Goal: Ask a question

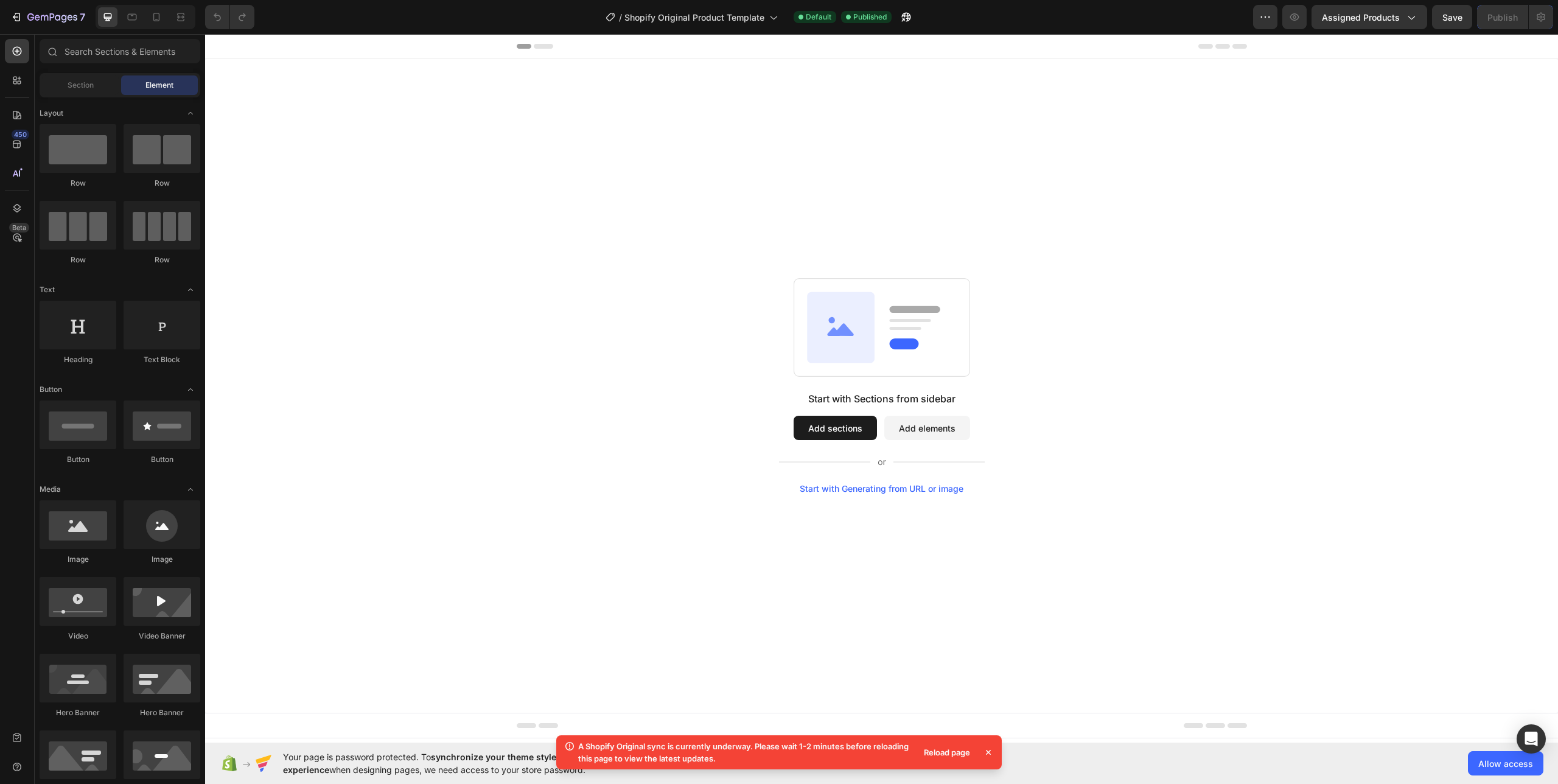
click at [934, 754] on div "Reload page" at bounding box center [947, 752] width 61 height 17
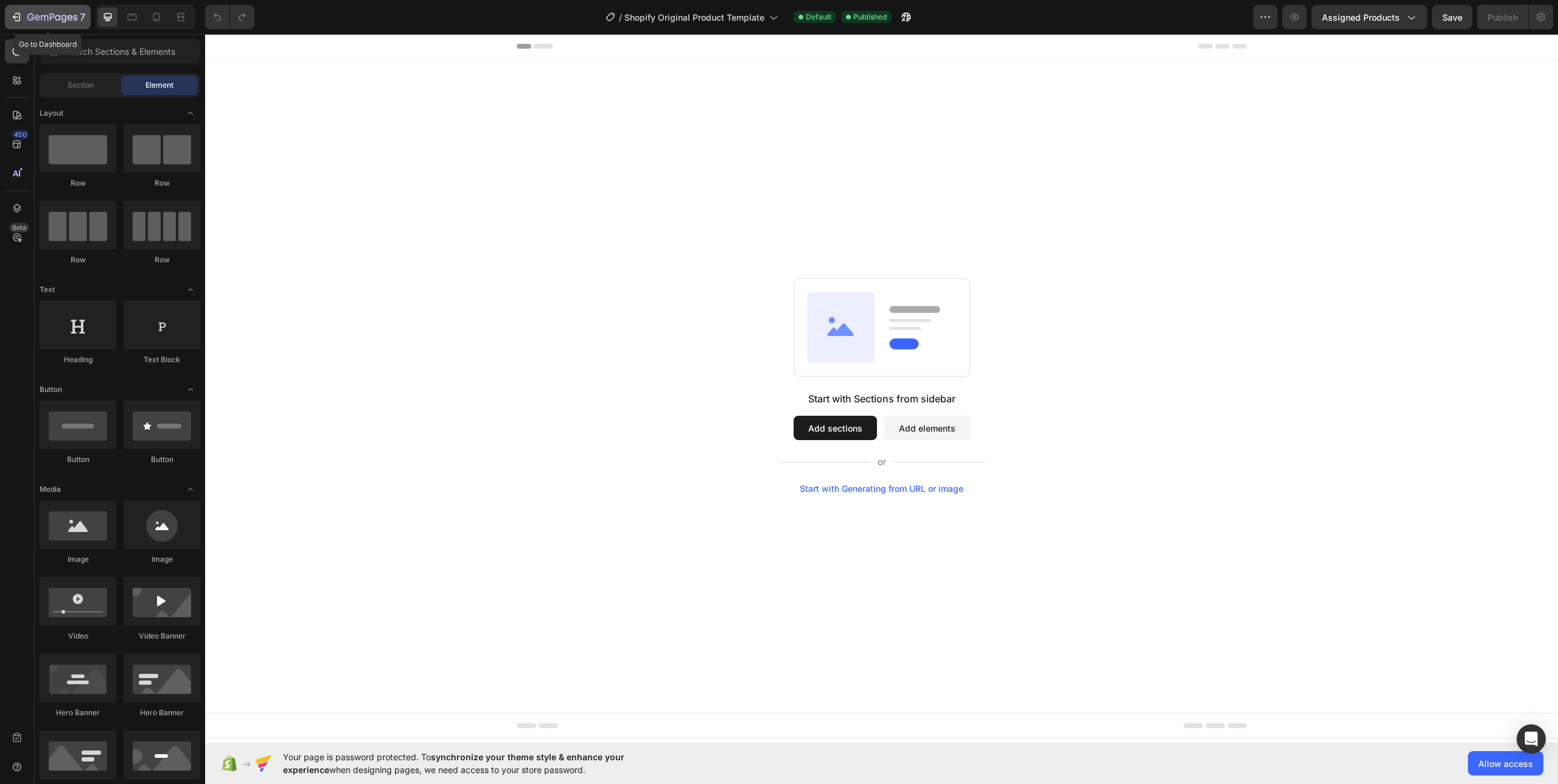
click at [49, 20] on icon "button" at bounding box center [52, 18] width 50 height 10
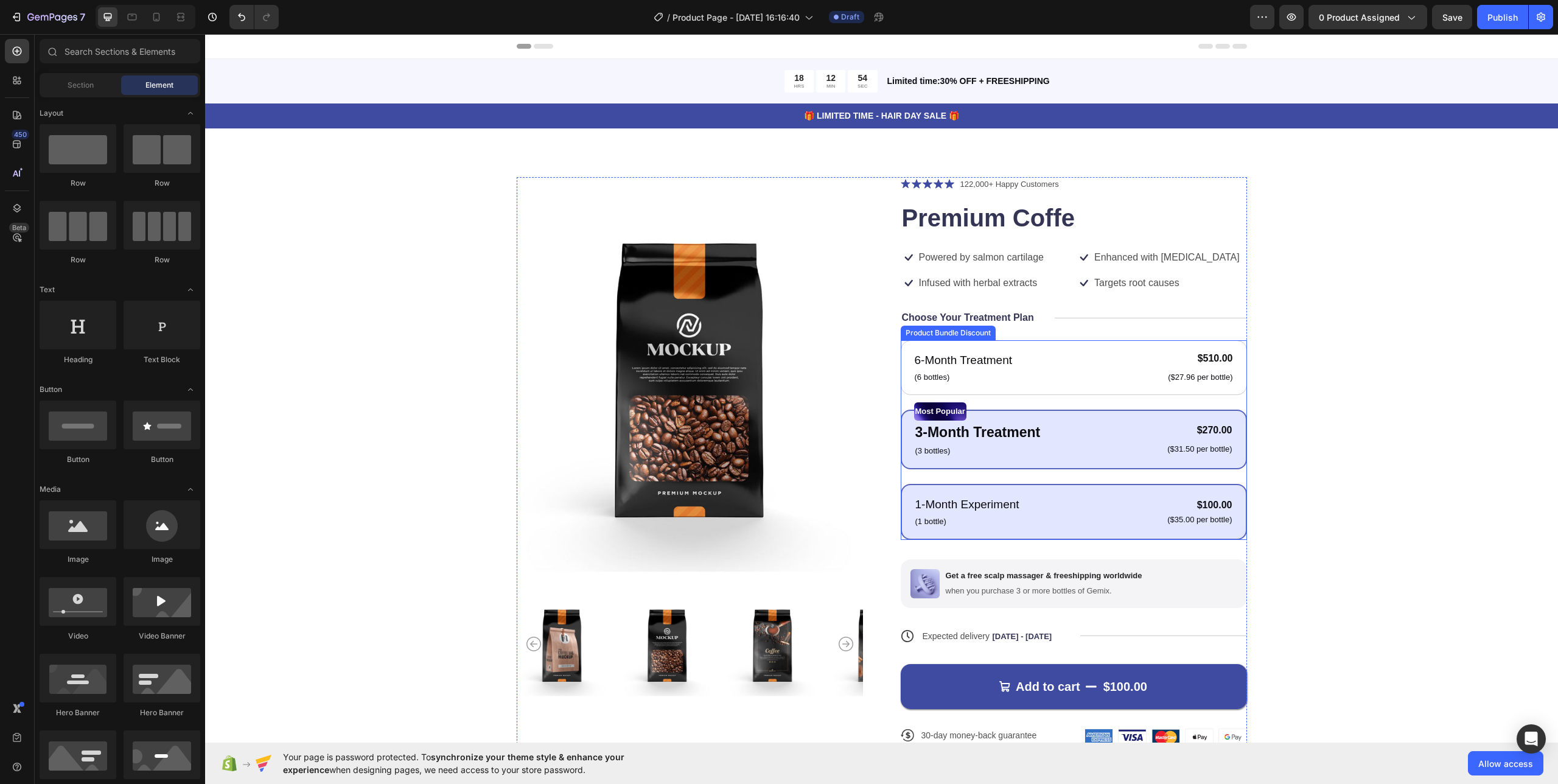
click at [1129, 490] on div "1-Month Experiment Text Block (1 bottle) Text Block $100.00 Product Price Produ…" at bounding box center [1074, 512] width 346 height 56
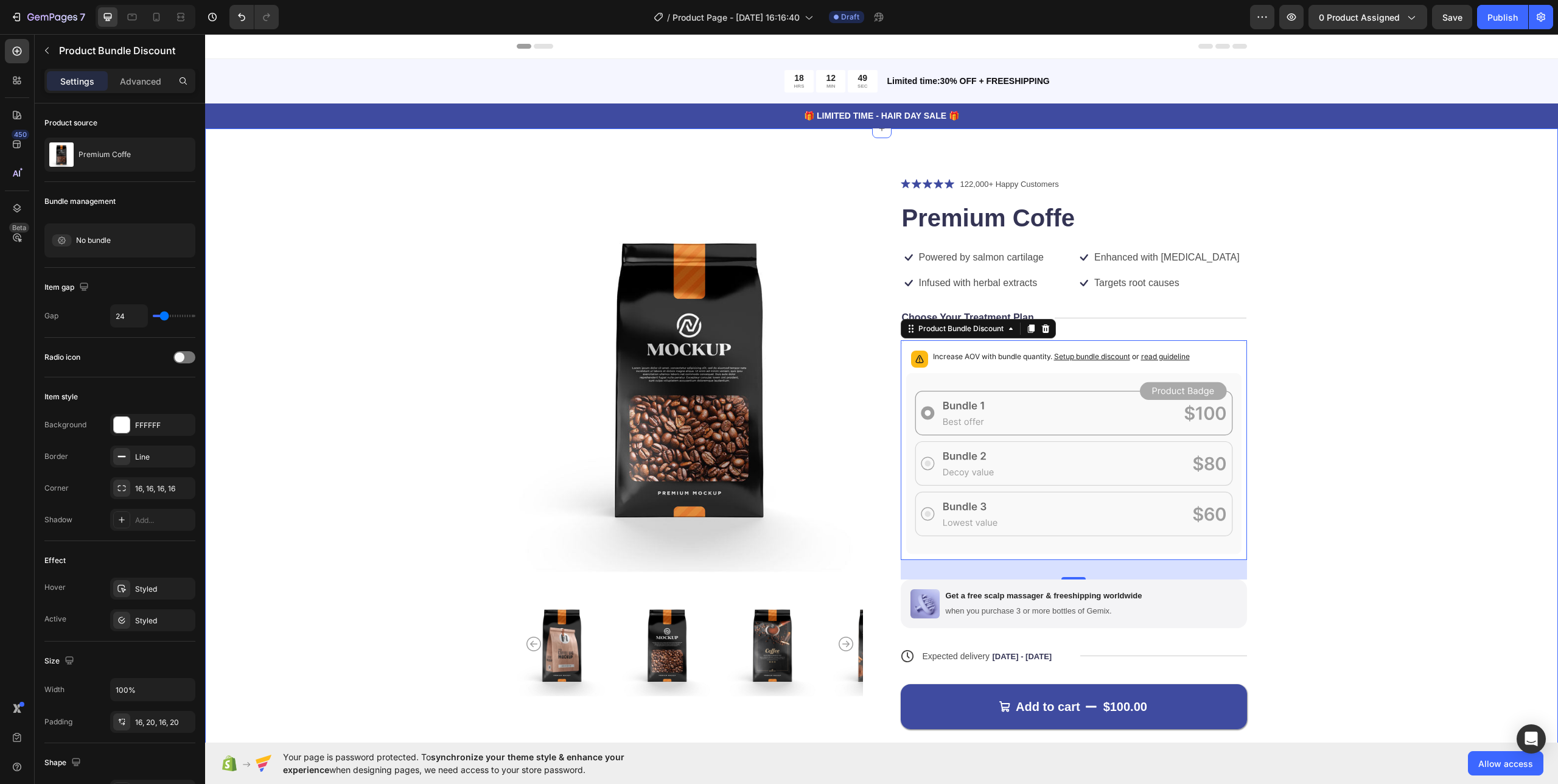
click at [1298, 386] on div "Product Images Icon Icon Icon Icon Icon Icon List 122,000+ Happy Customers Text…" at bounding box center [881, 481] width 1255 height 608
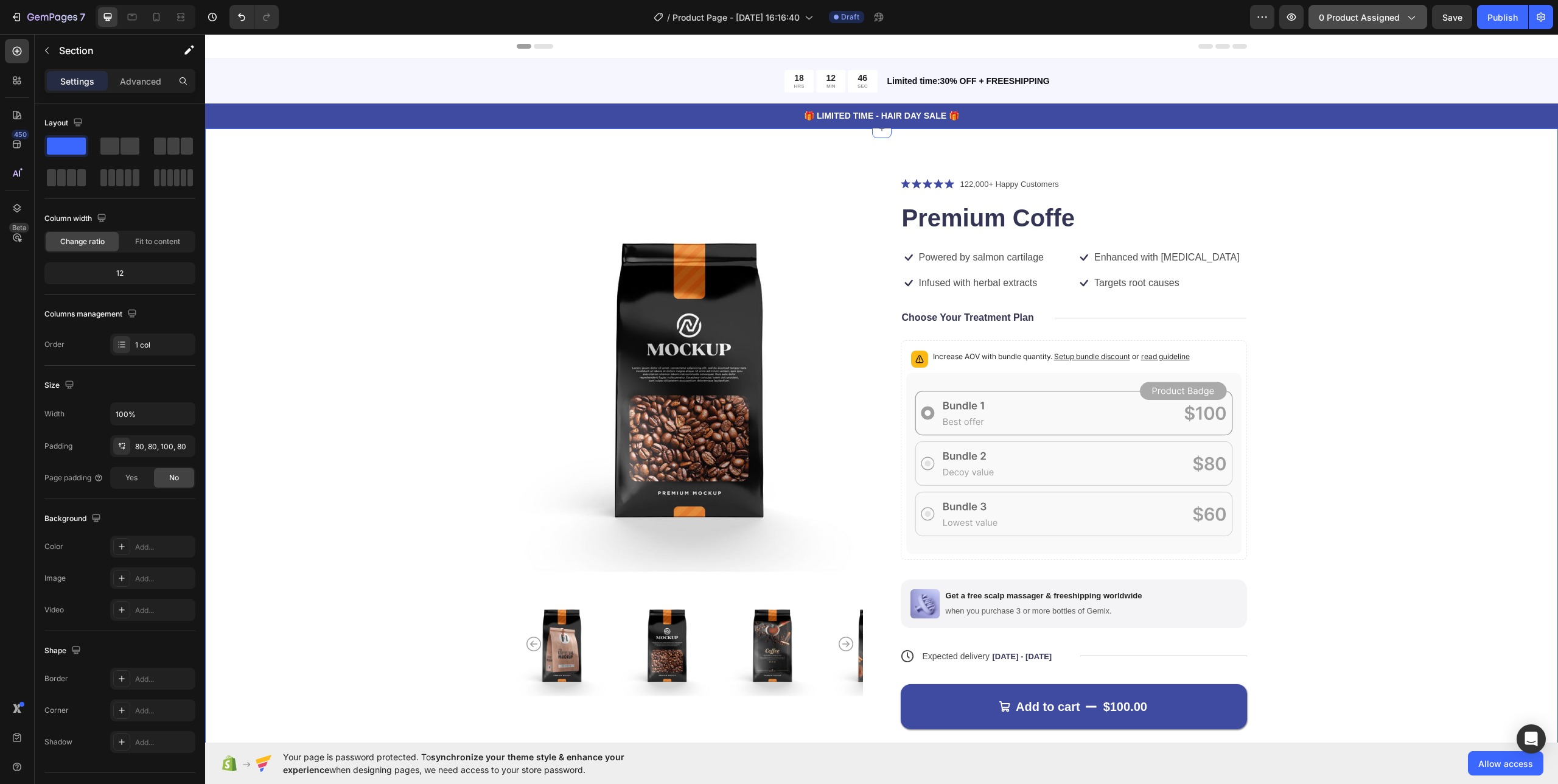
click at [1389, 16] on span "0 product assigned" at bounding box center [1359, 17] width 81 height 13
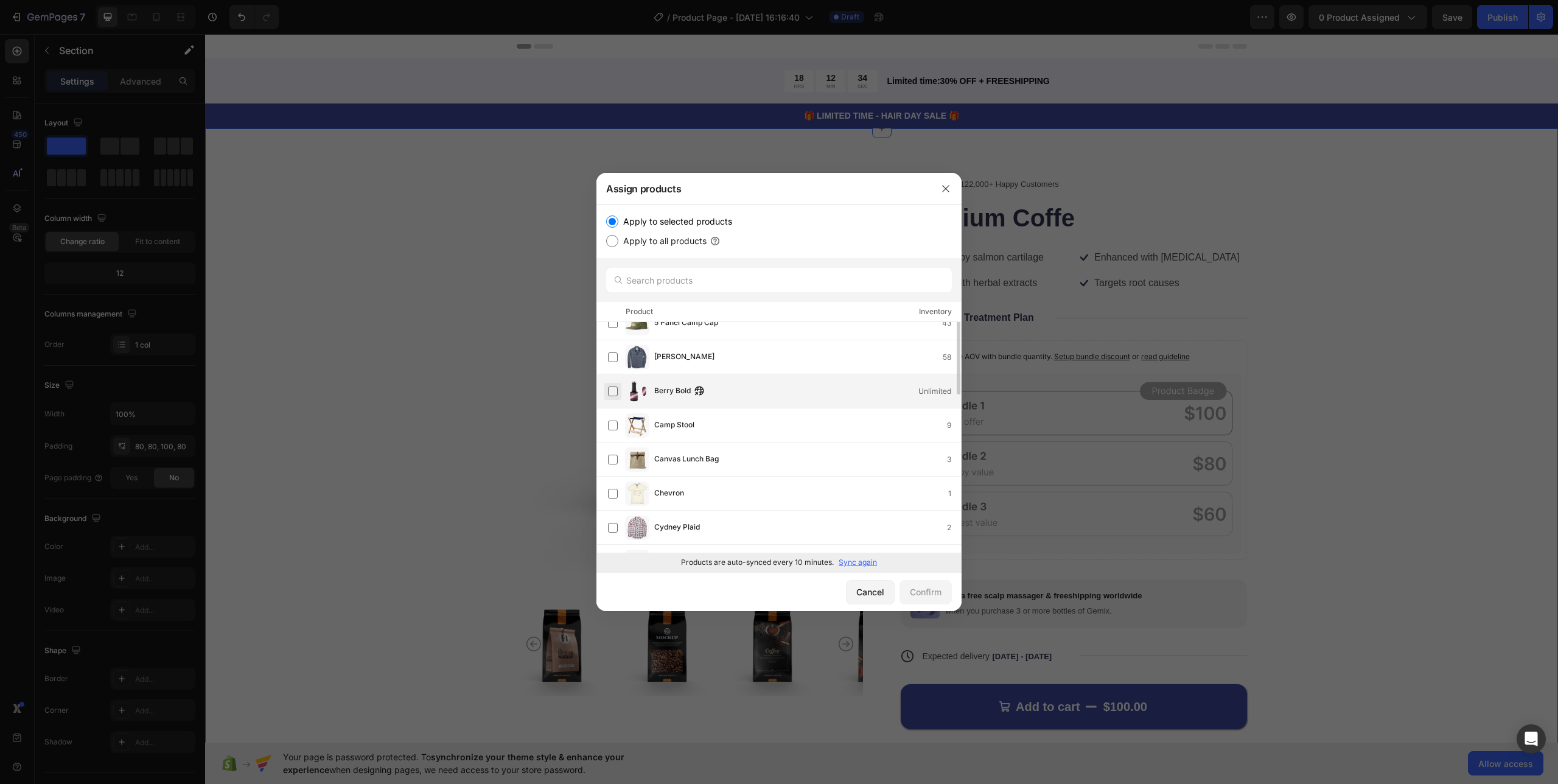
scroll to position [24, 0]
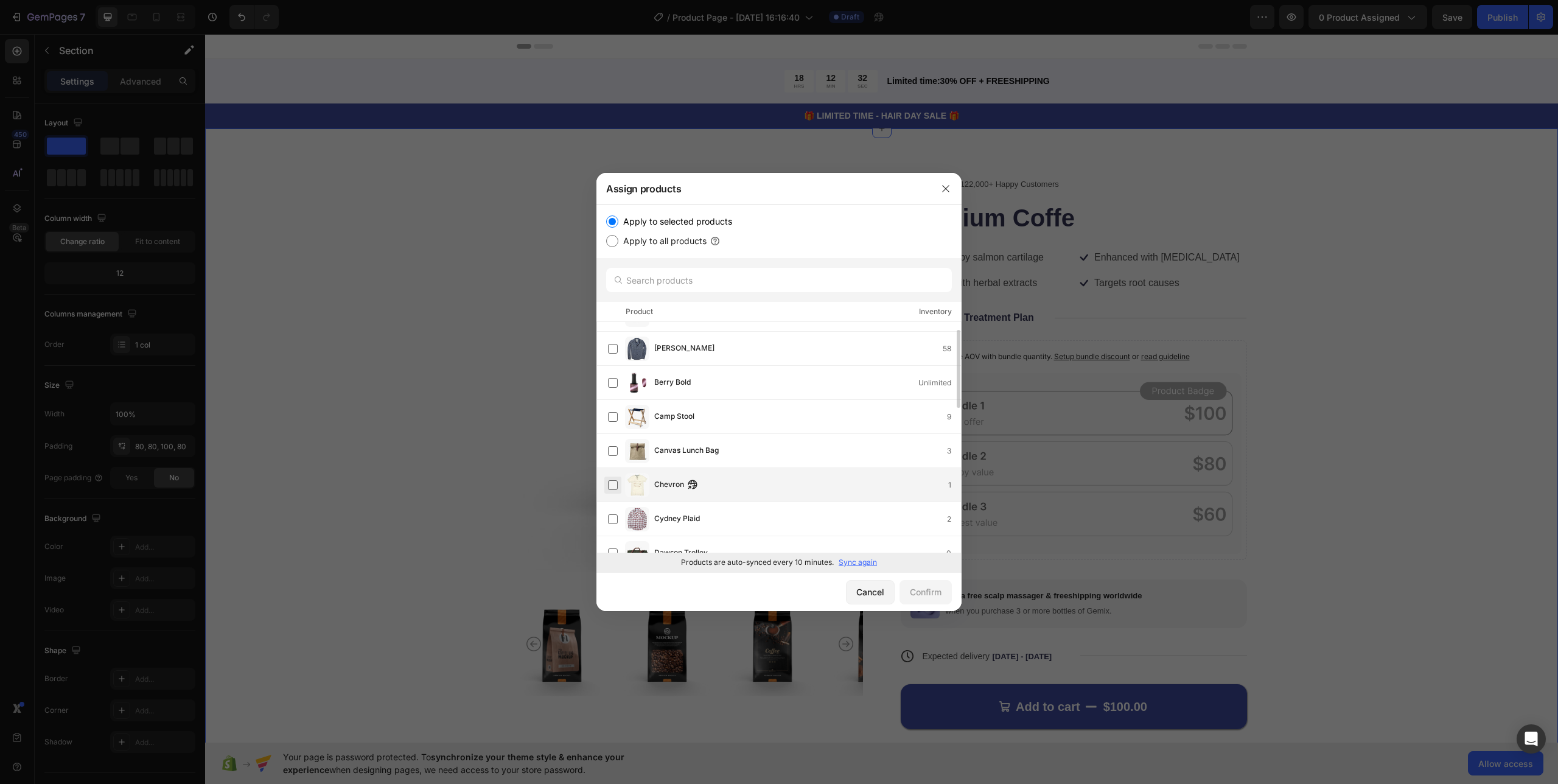
click at [615, 484] on label at bounding box center [612, 485] width 10 height 10
click at [932, 593] on div "Confirm" at bounding box center [926, 592] width 32 height 13
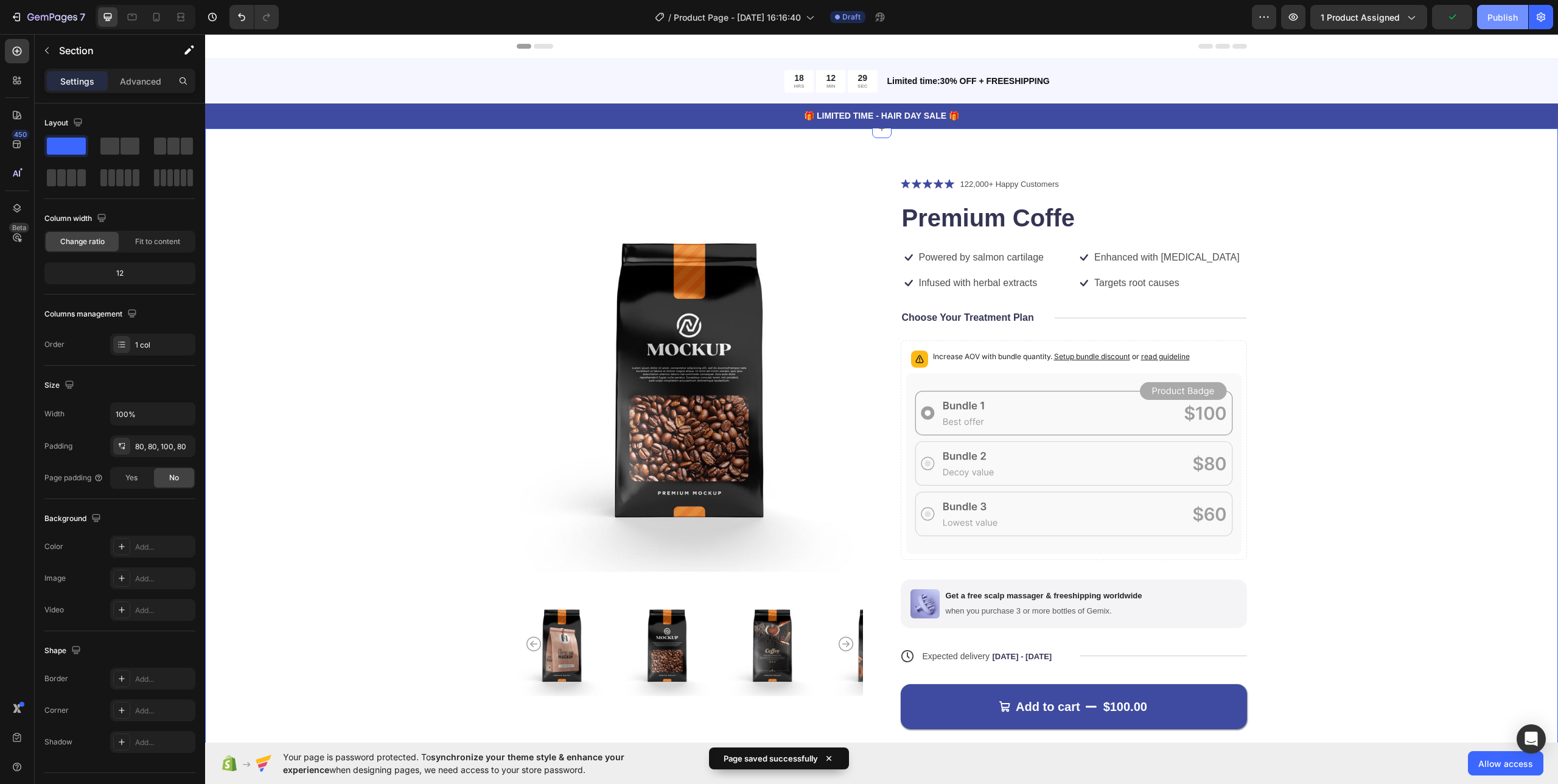
click at [1495, 22] on div "Publish" at bounding box center [1503, 17] width 30 height 13
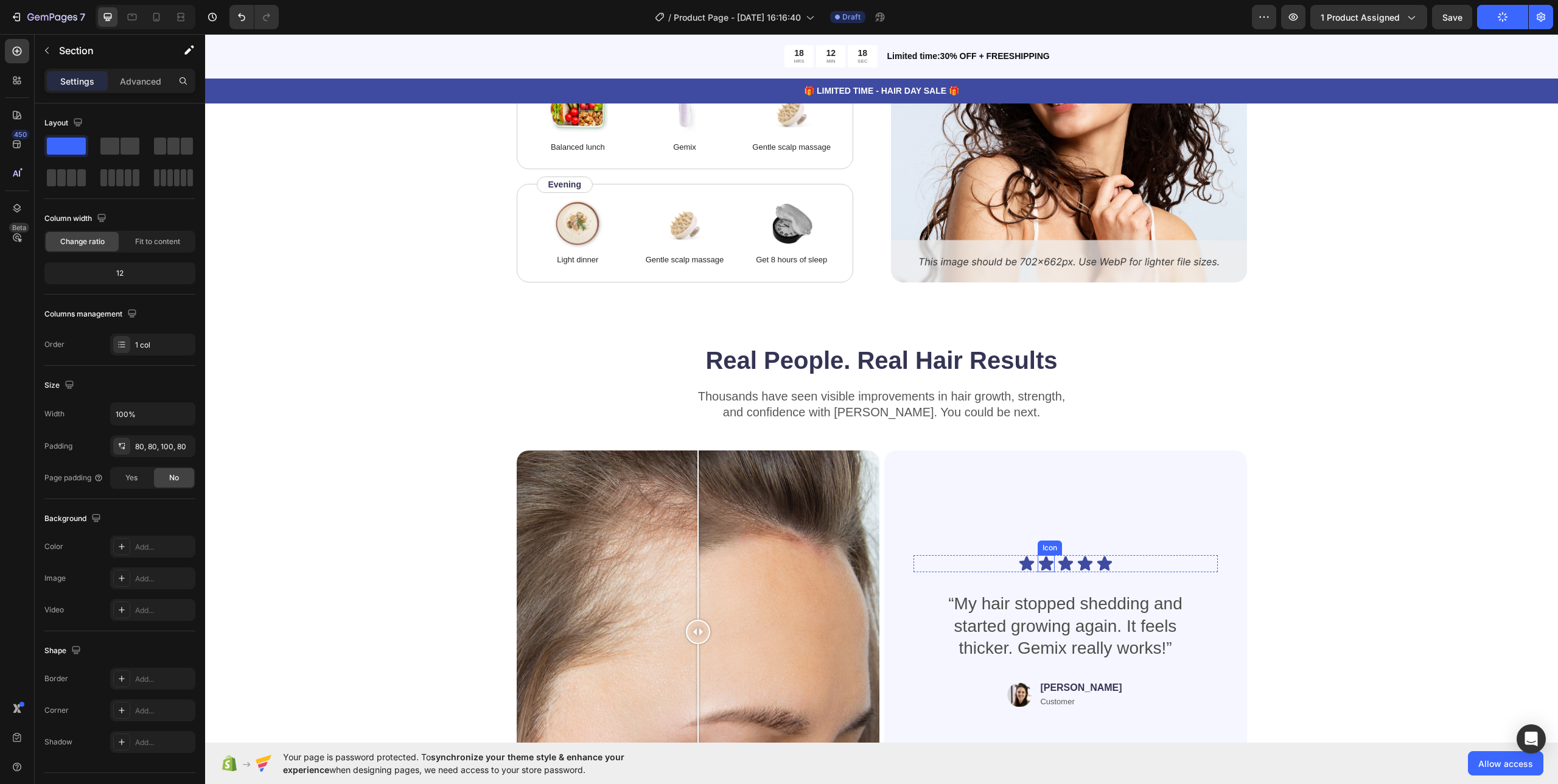
scroll to position [2677, 0]
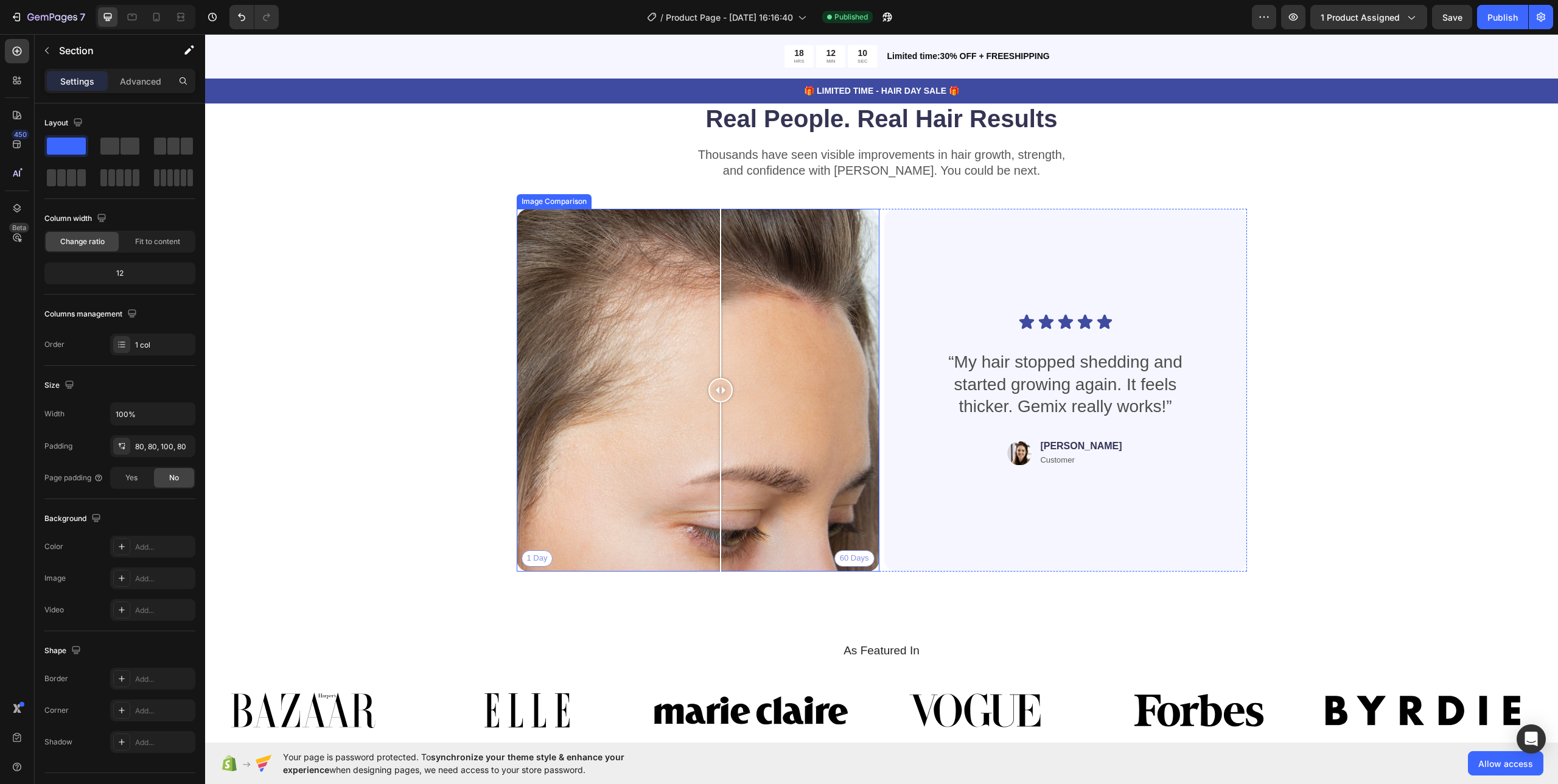
drag, startPoint x: 695, startPoint y: 391, endPoint x: 711, endPoint y: 400, distance: 18.4
click at [711, 400] on div at bounding box center [721, 390] width 24 height 24
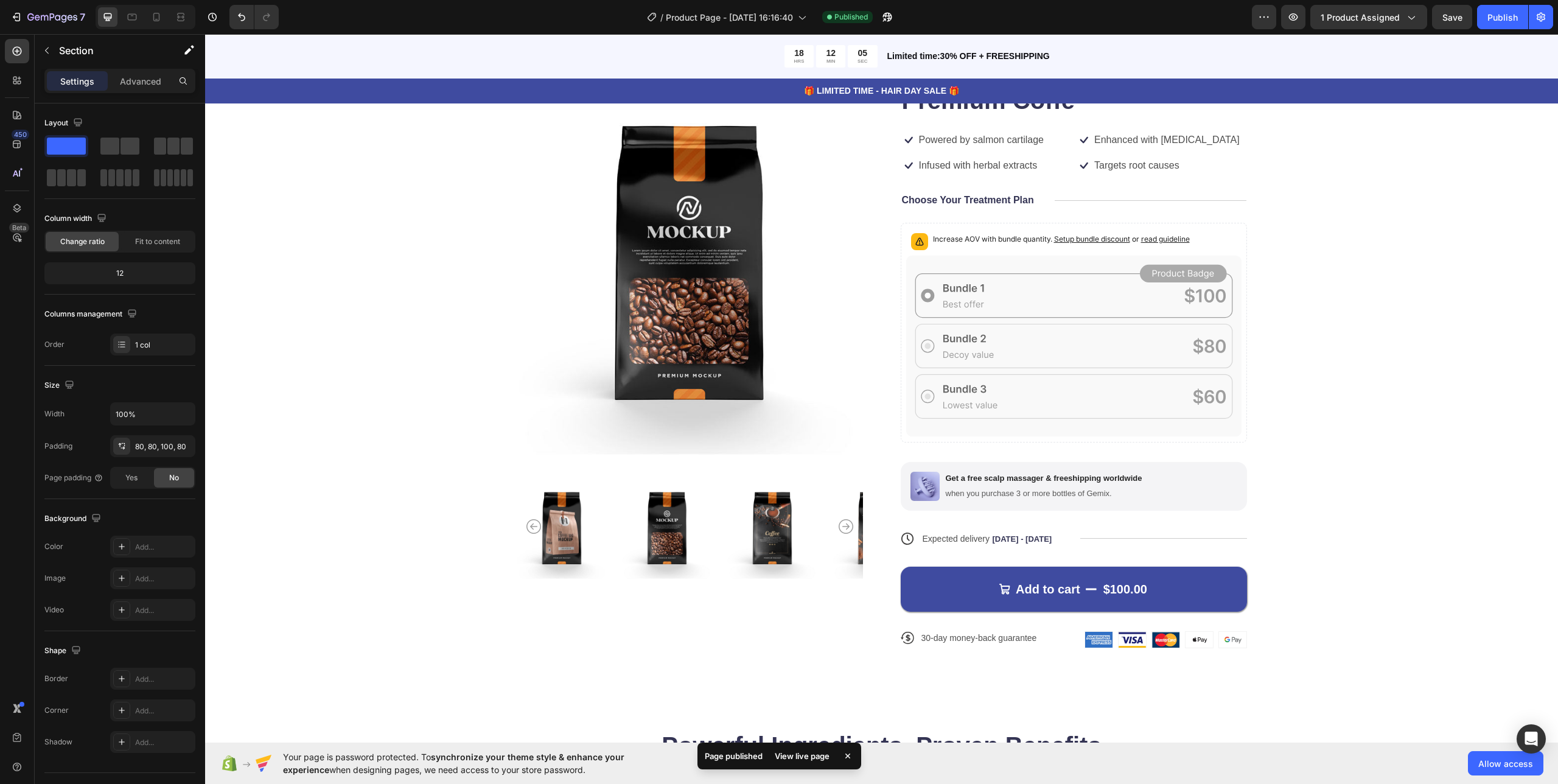
scroll to position [0, 0]
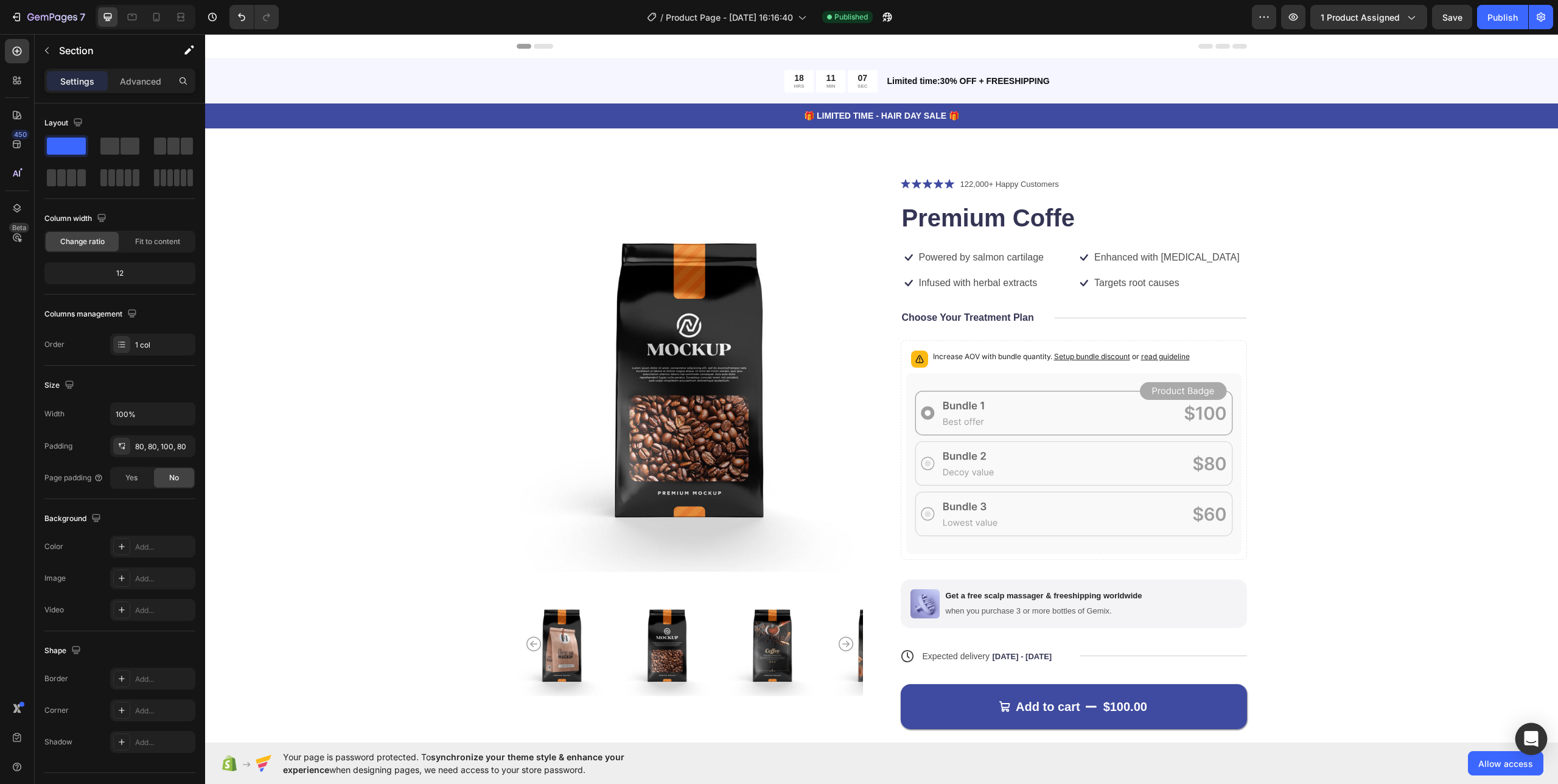
click at [1518, 733] on div "Open Intercom Messenger" at bounding box center [1531, 739] width 32 height 32
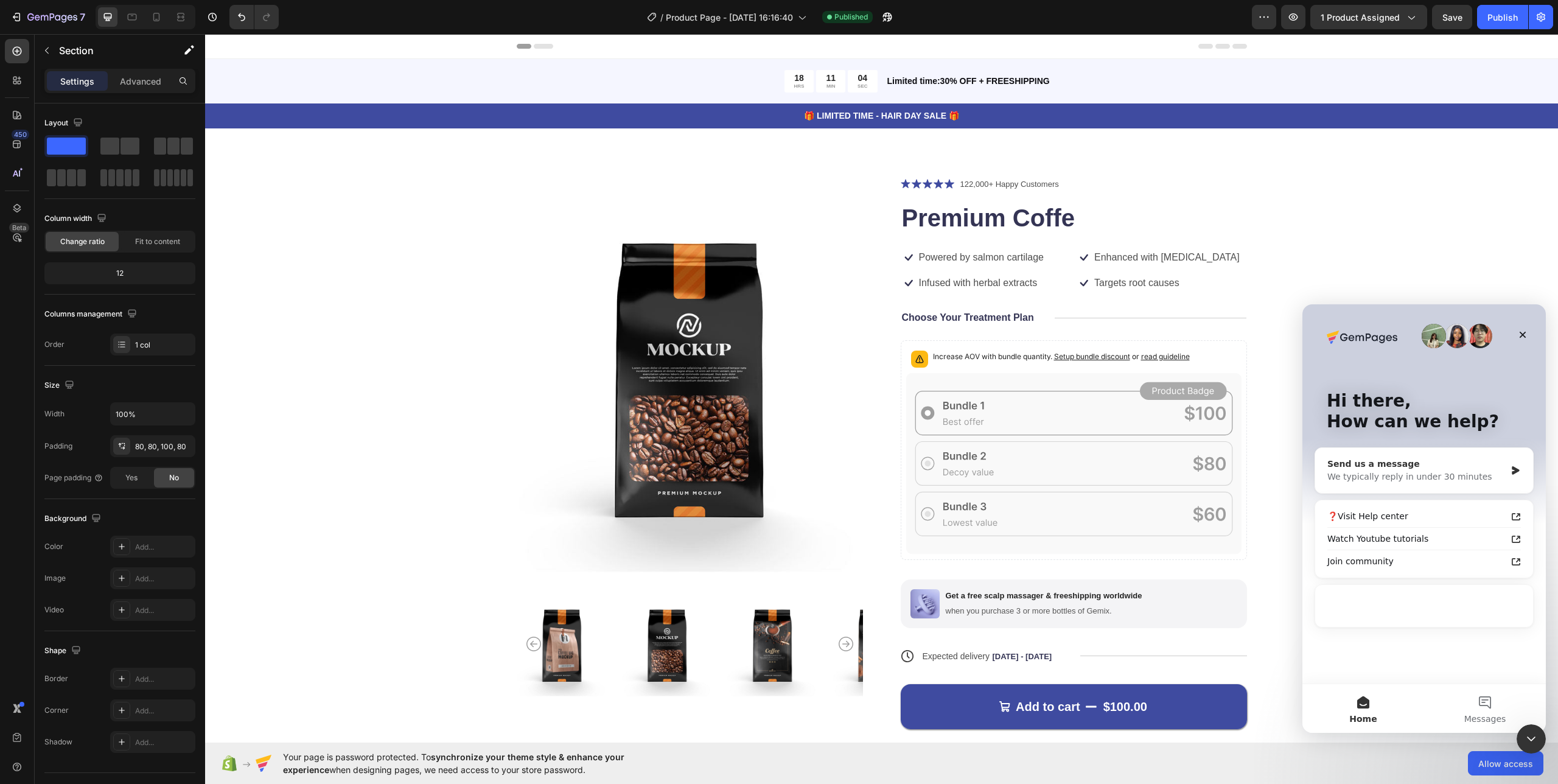
click at [1392, 461] on div "Send us a message" at bounding box center [1416, 464] width 178 height 13
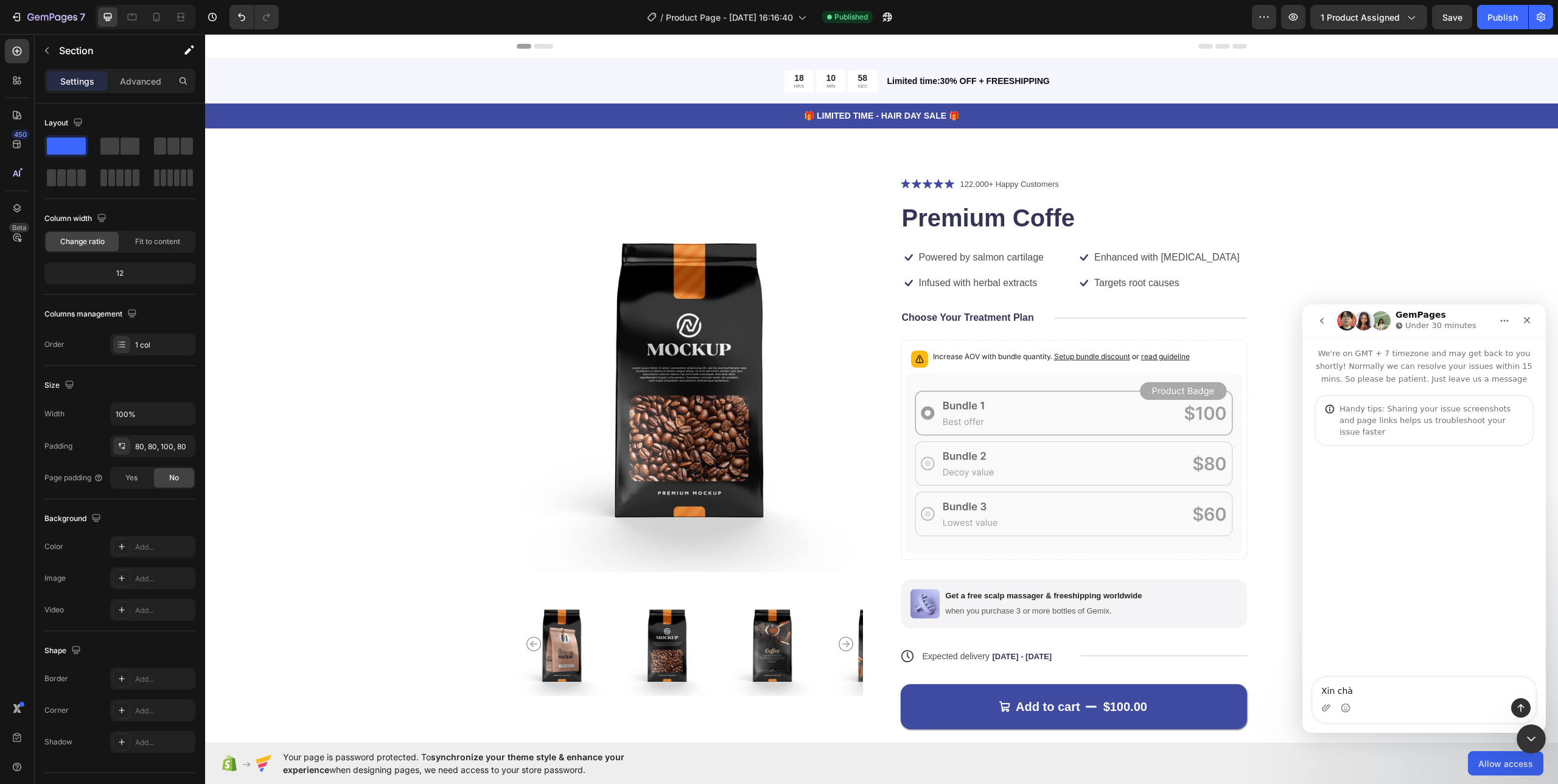
type textarea "Xin chào"
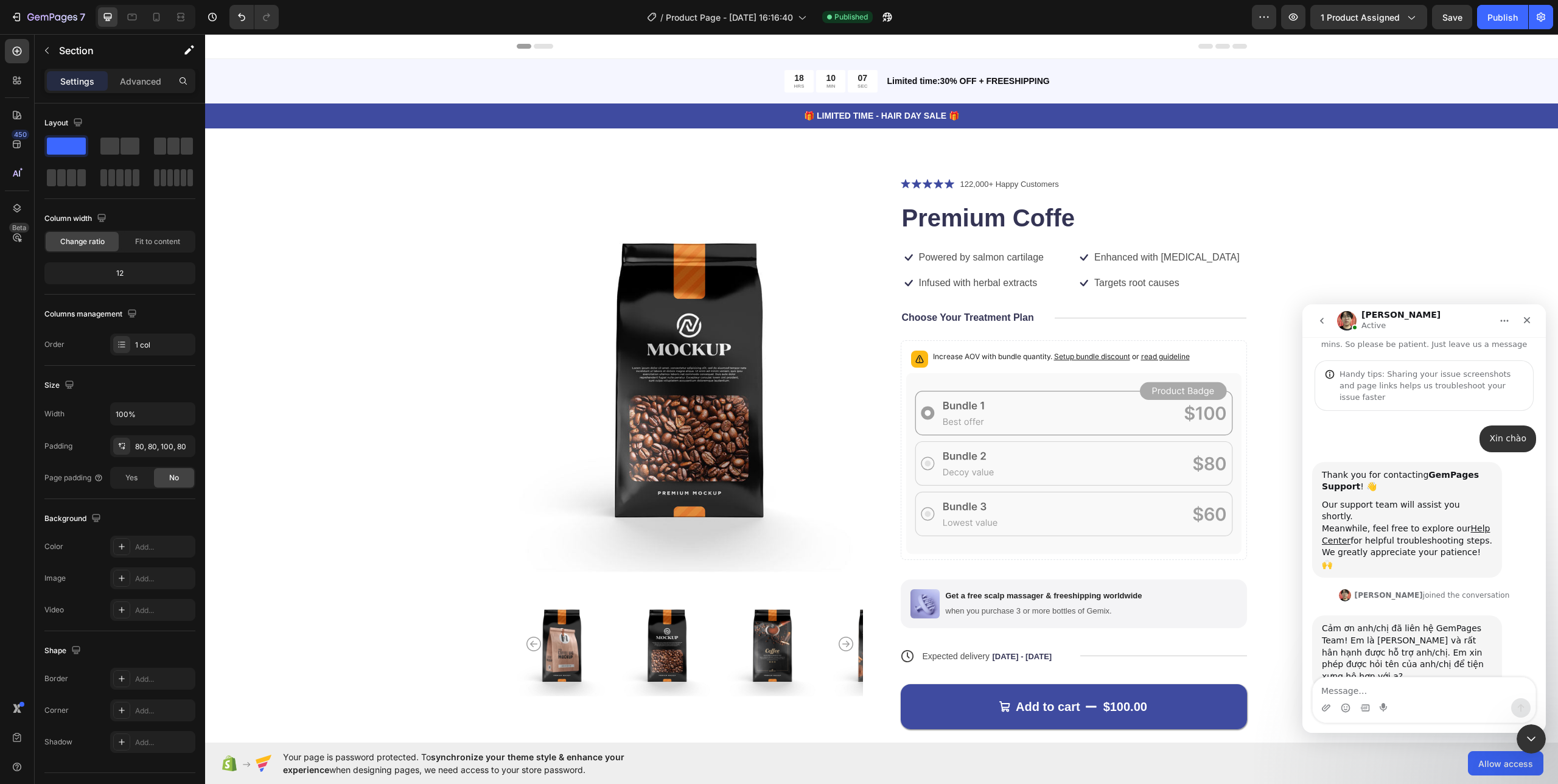
scroll to position [37, 0]
type textarea "xin chào [PERSON_NAME]"
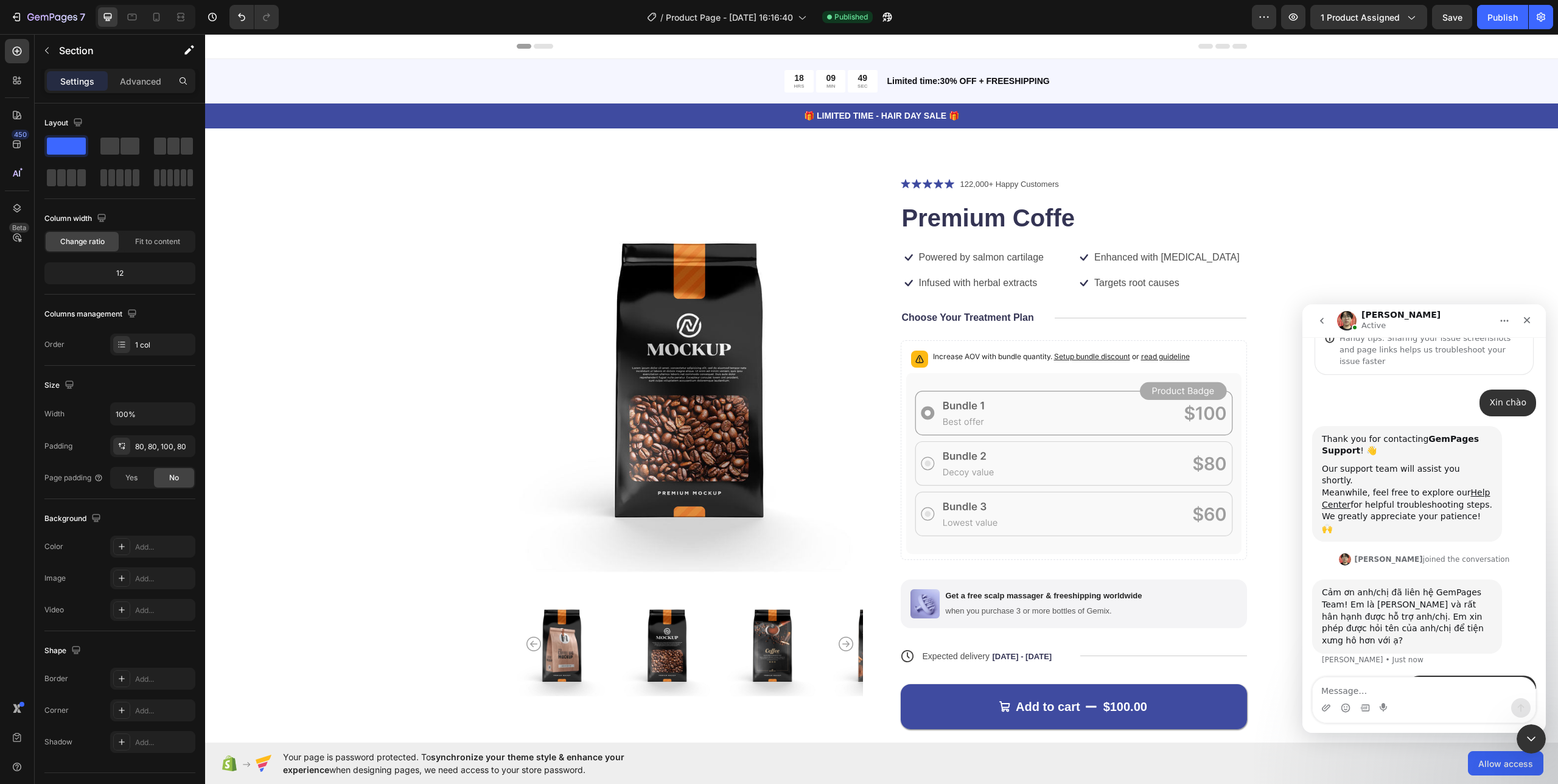
scroll to position [73, 0]
type textarea "mình tên là [PERSON_NAME]"
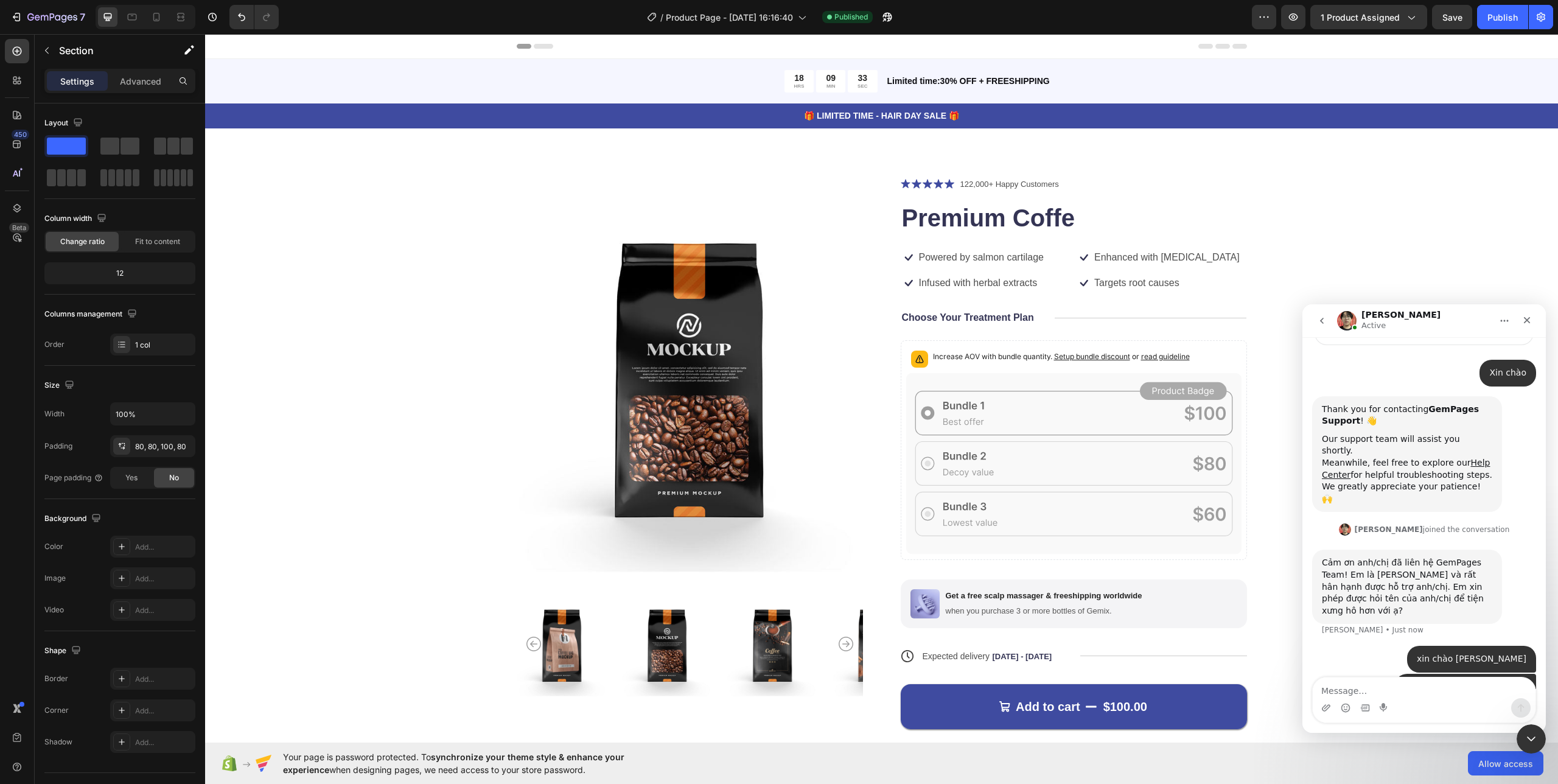
scroll to position [147, 0]
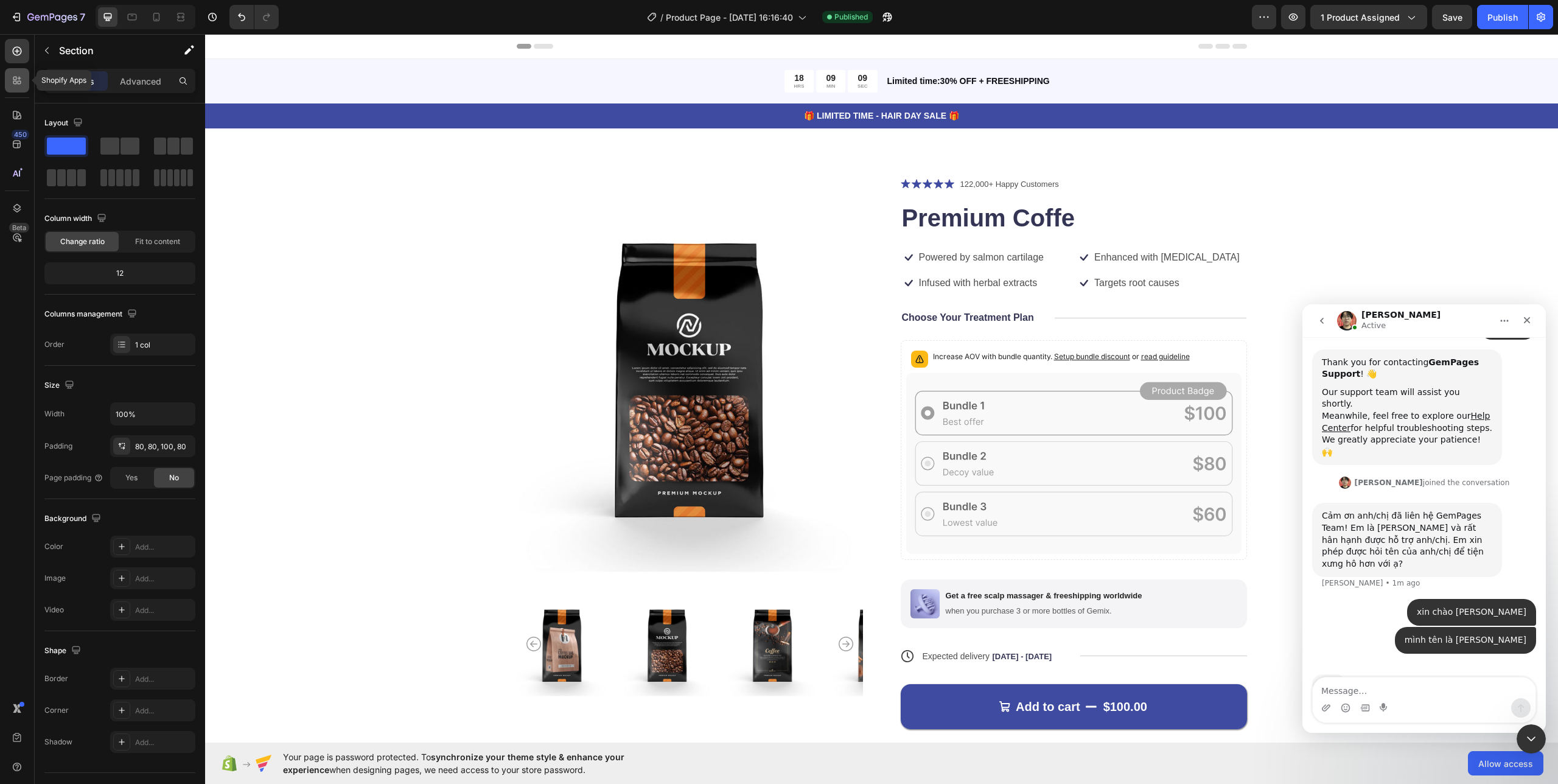
click at [11, 82] on icon at bounding box center [16, 80] width 12 height 12
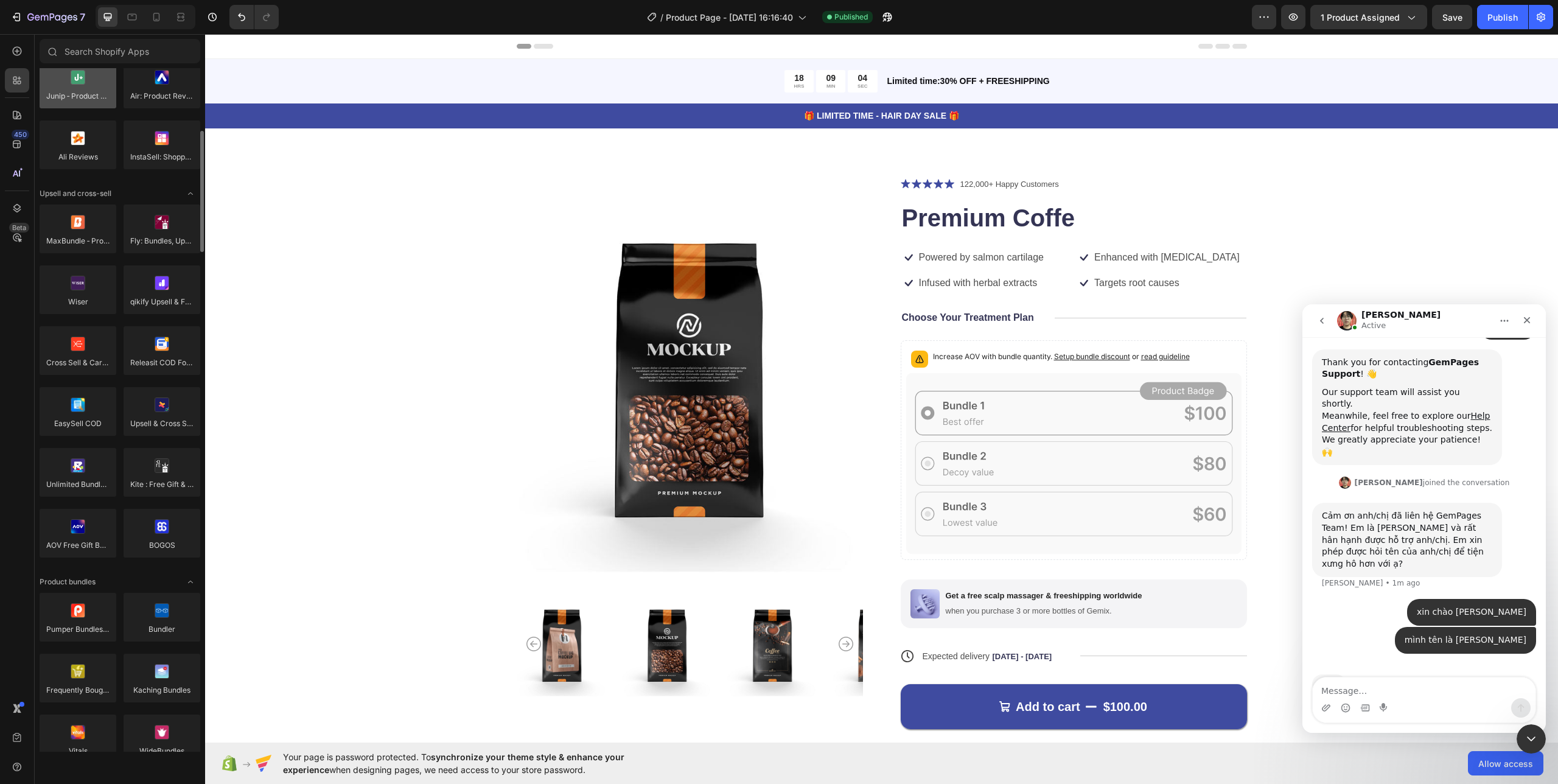
scroll to position [0, 0]
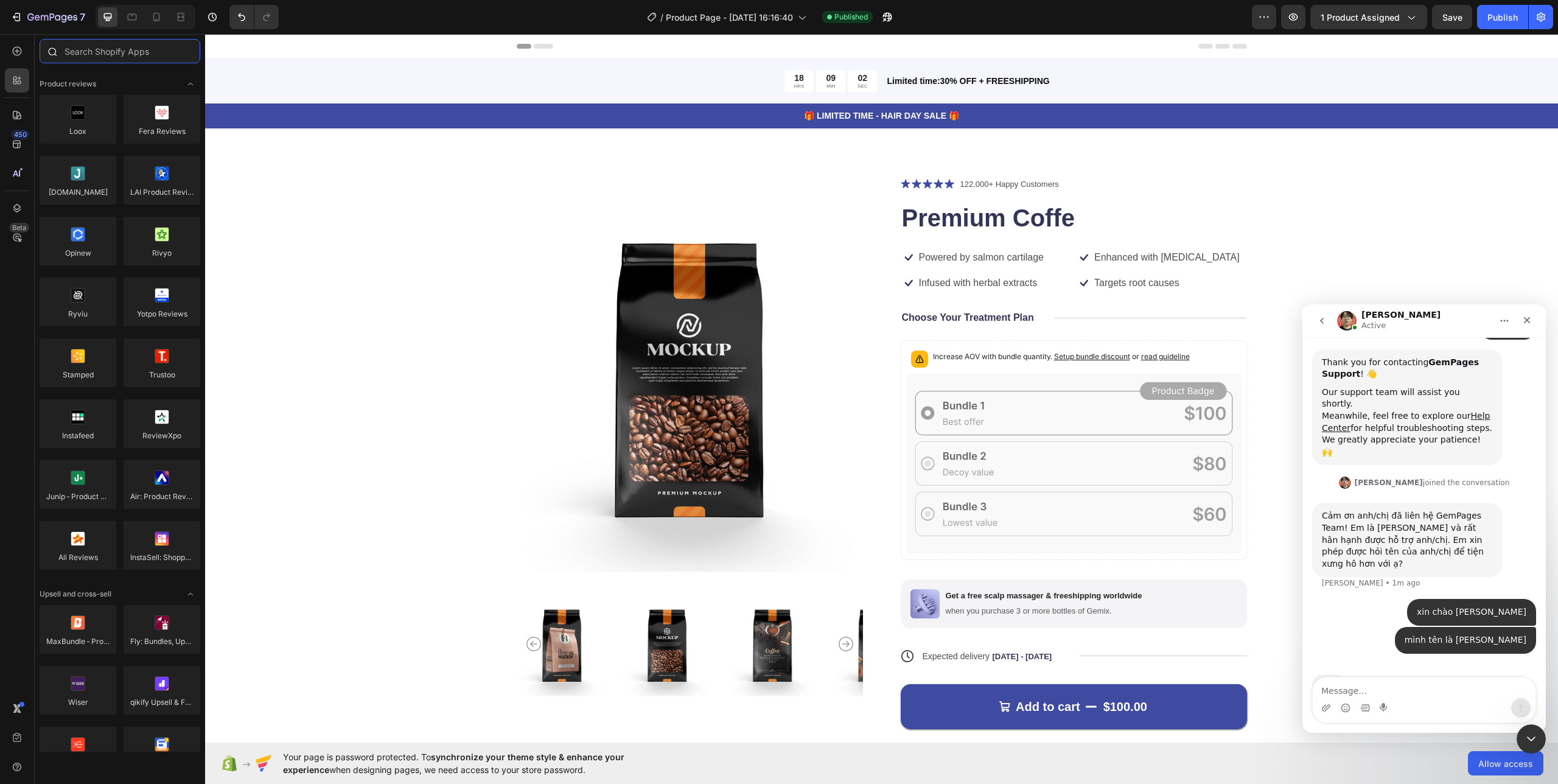
click at [132, 53] on input "text" at bounding box center [119, 51] width 160 height 24
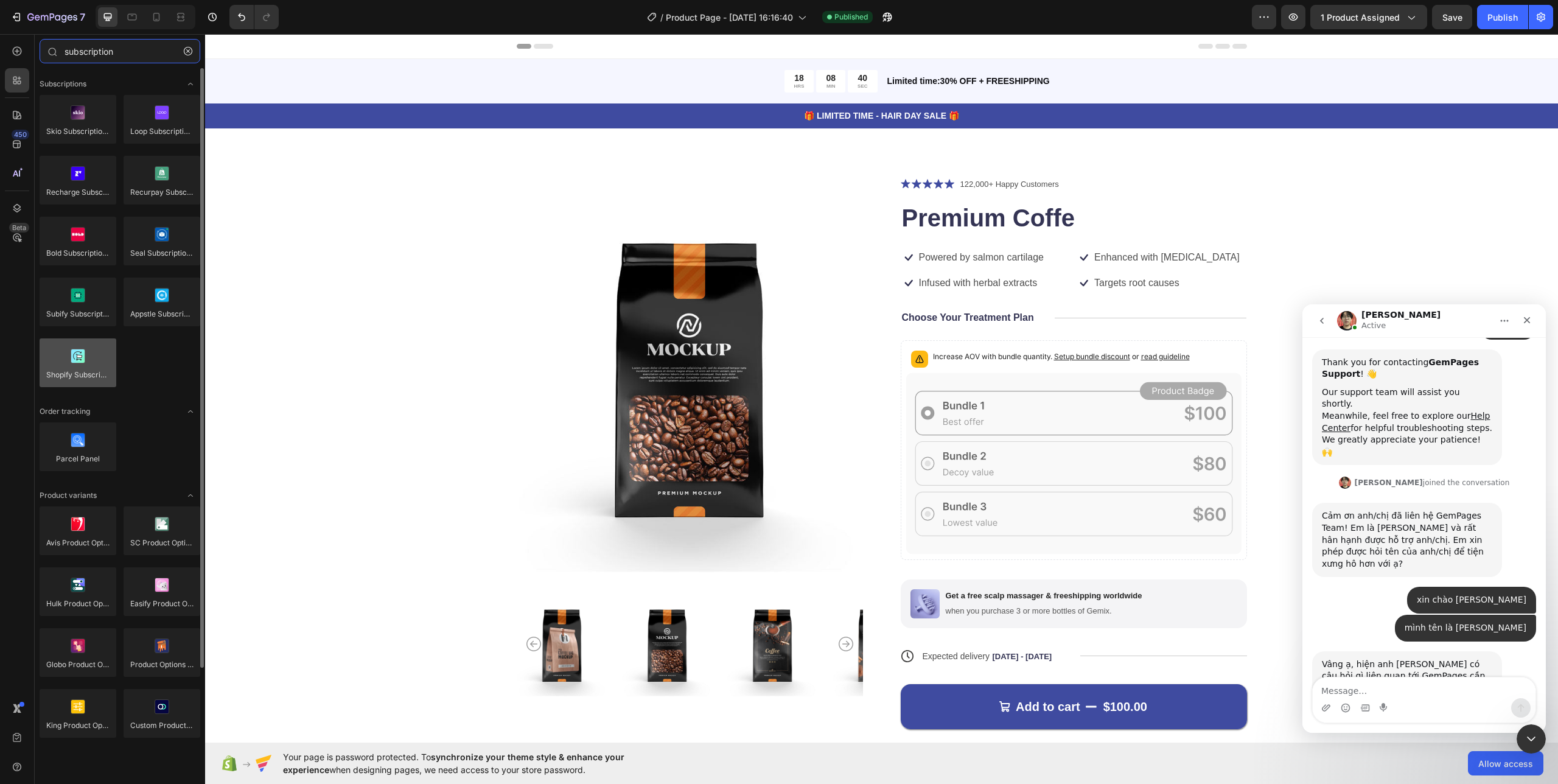
scroll to position [149, 0]
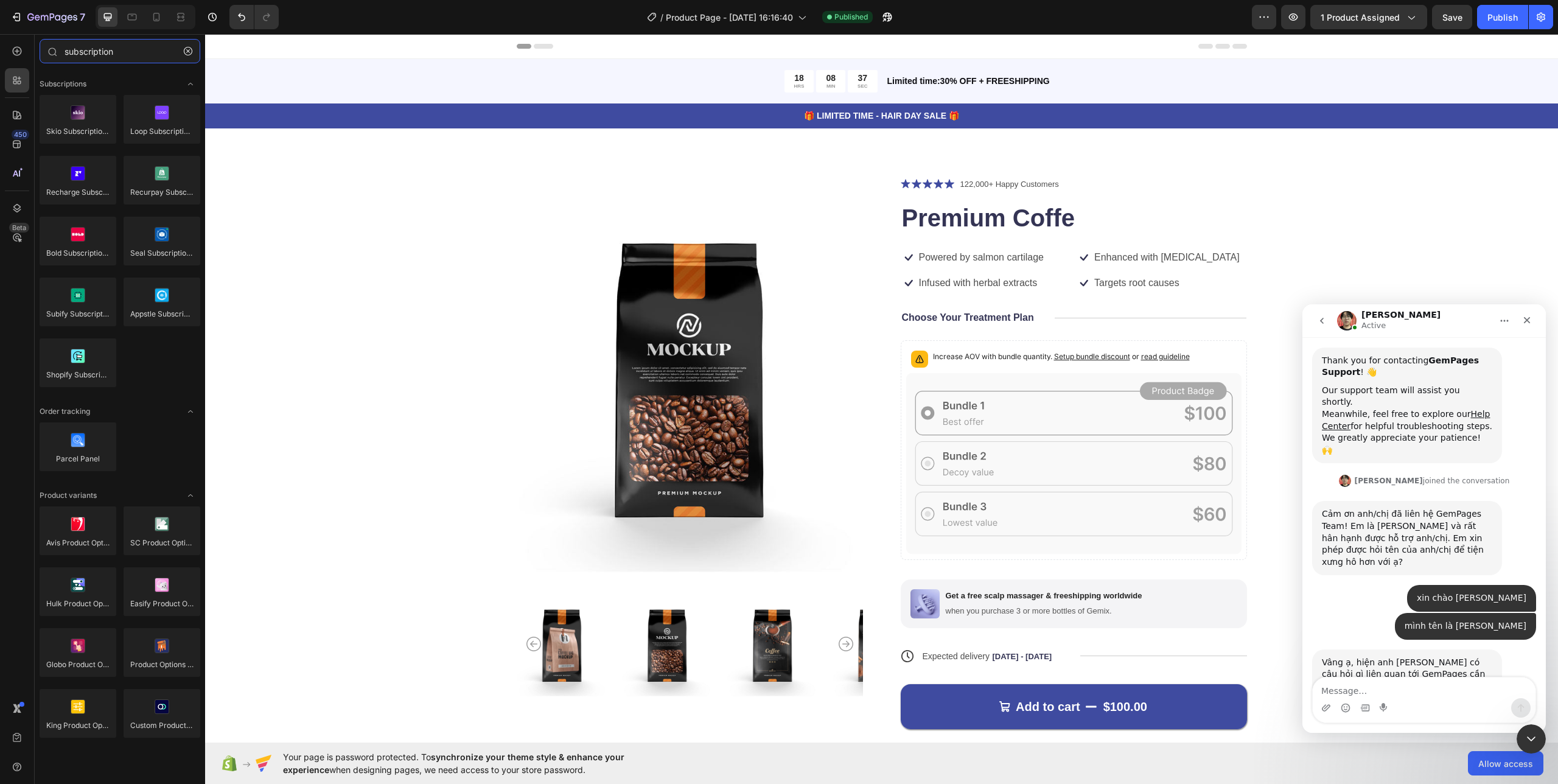
type input "subscription"
click at [1458, 695] on textarea "Message…" at bounding box center [1424, 688] width 223 height 21
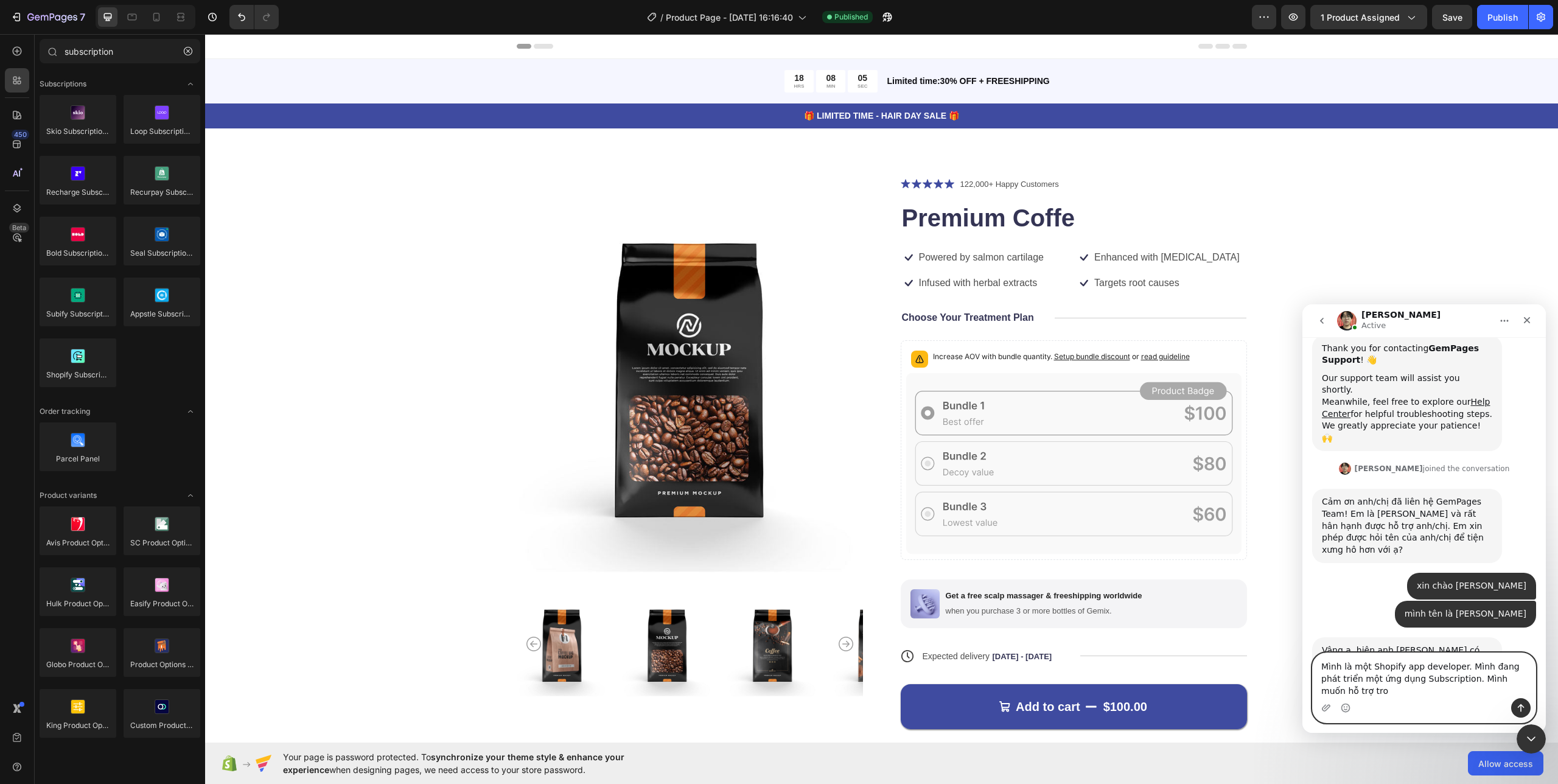
scroll to position [173, 0]
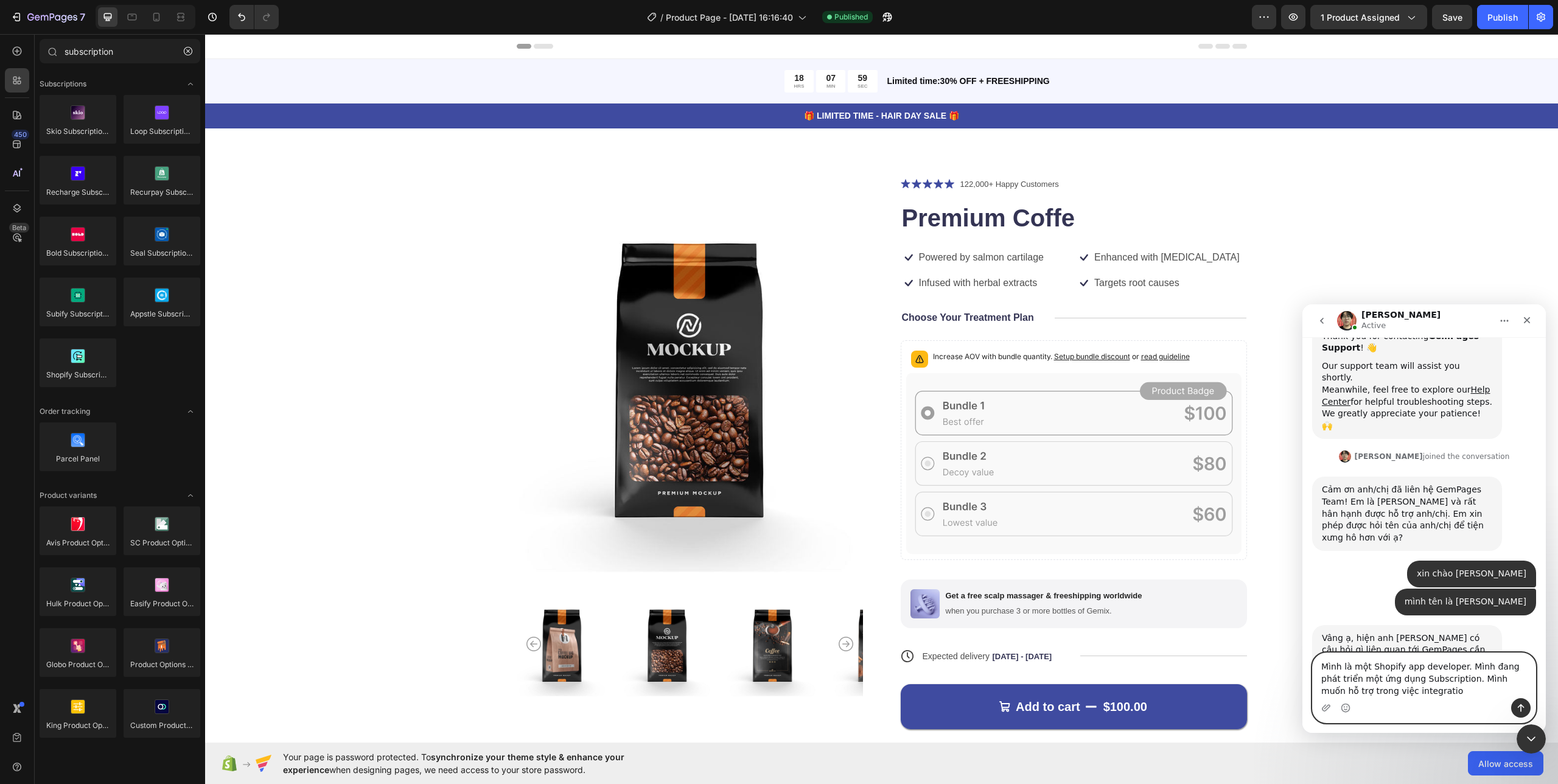
type textarea "Mình là một Shopify app developer. Mình đang phát triển một ứng dụng Subscripti…"
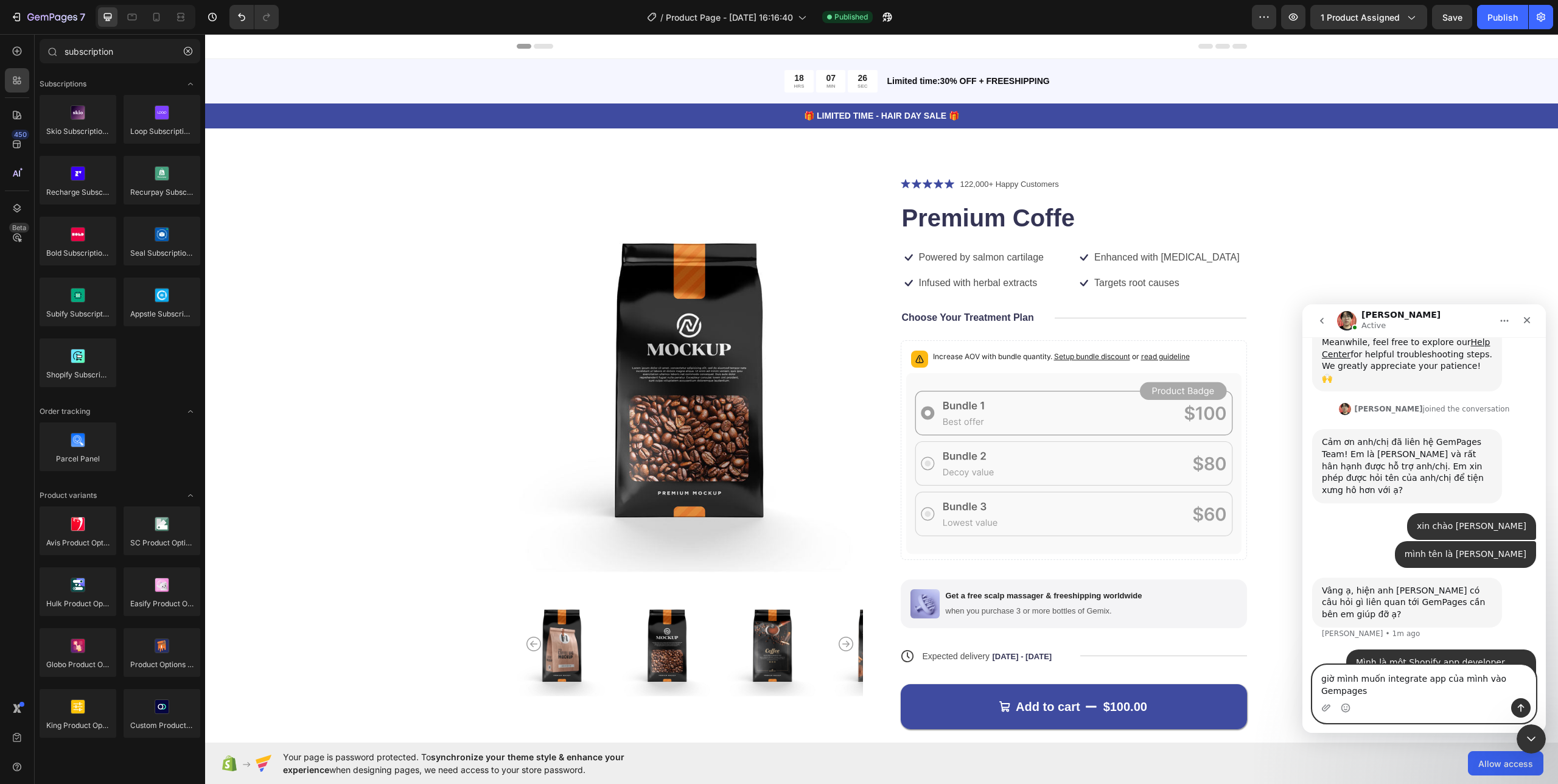
scroll to position [233, 0]
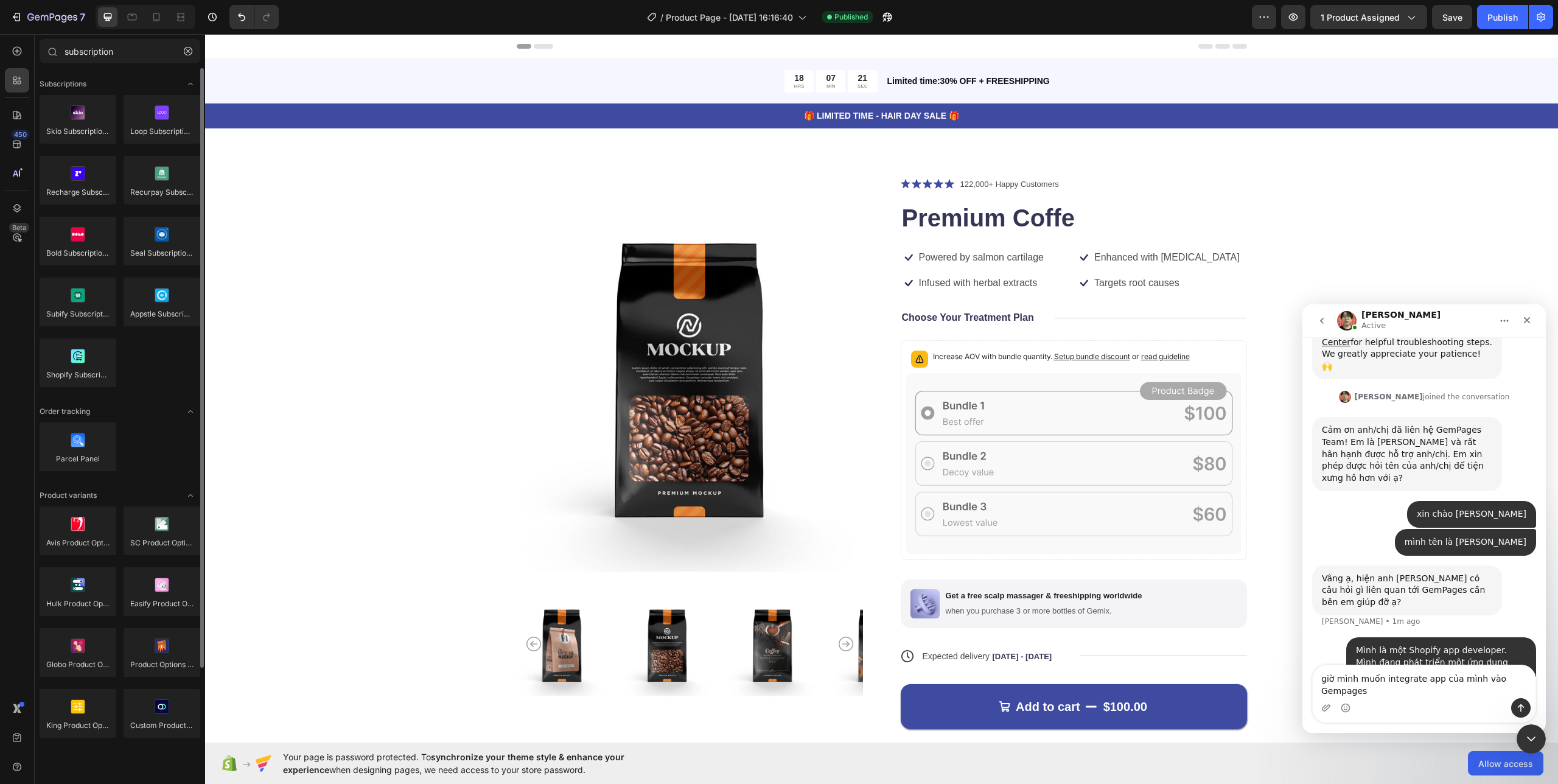
click at [155, 396] on div "Skio Subscriptions (YC S20) Loop Subscriptions Recharge Subscriptions Recurpay …" at bounding box center [119, 247] width 160 height 303
click at [1394, 691] on textarea "giờ mình muốn integrate app của mình vào Gempages" at bounding box center [1424, 682] width 223 height 33
type textarea "giờ mình muốn integrate app của mình vào Gempages thì mình cần phải làm gì"
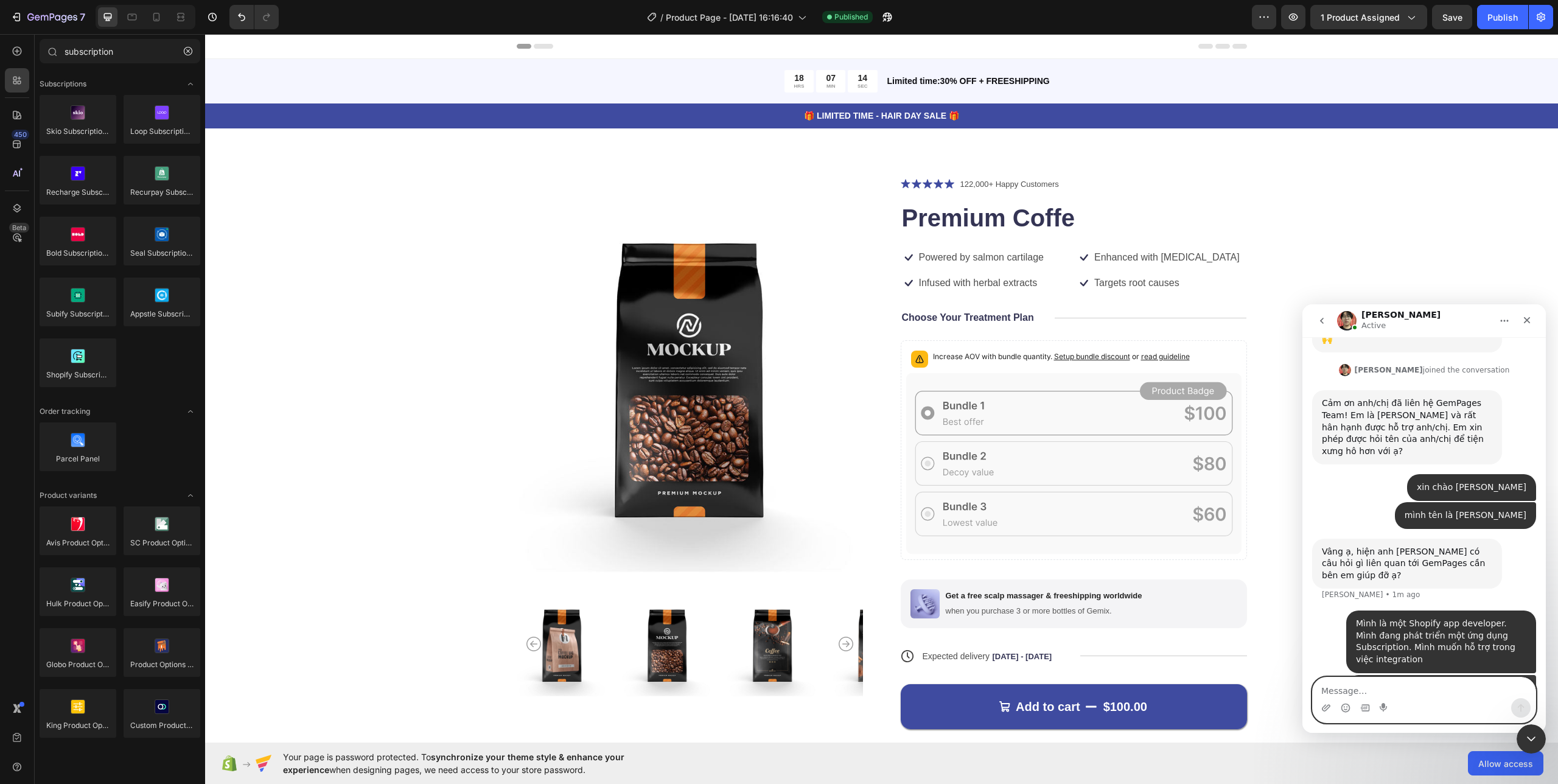
scroll to position [261, 0]
type textarea "bạn có thể hỗ trợ phần này được không?"
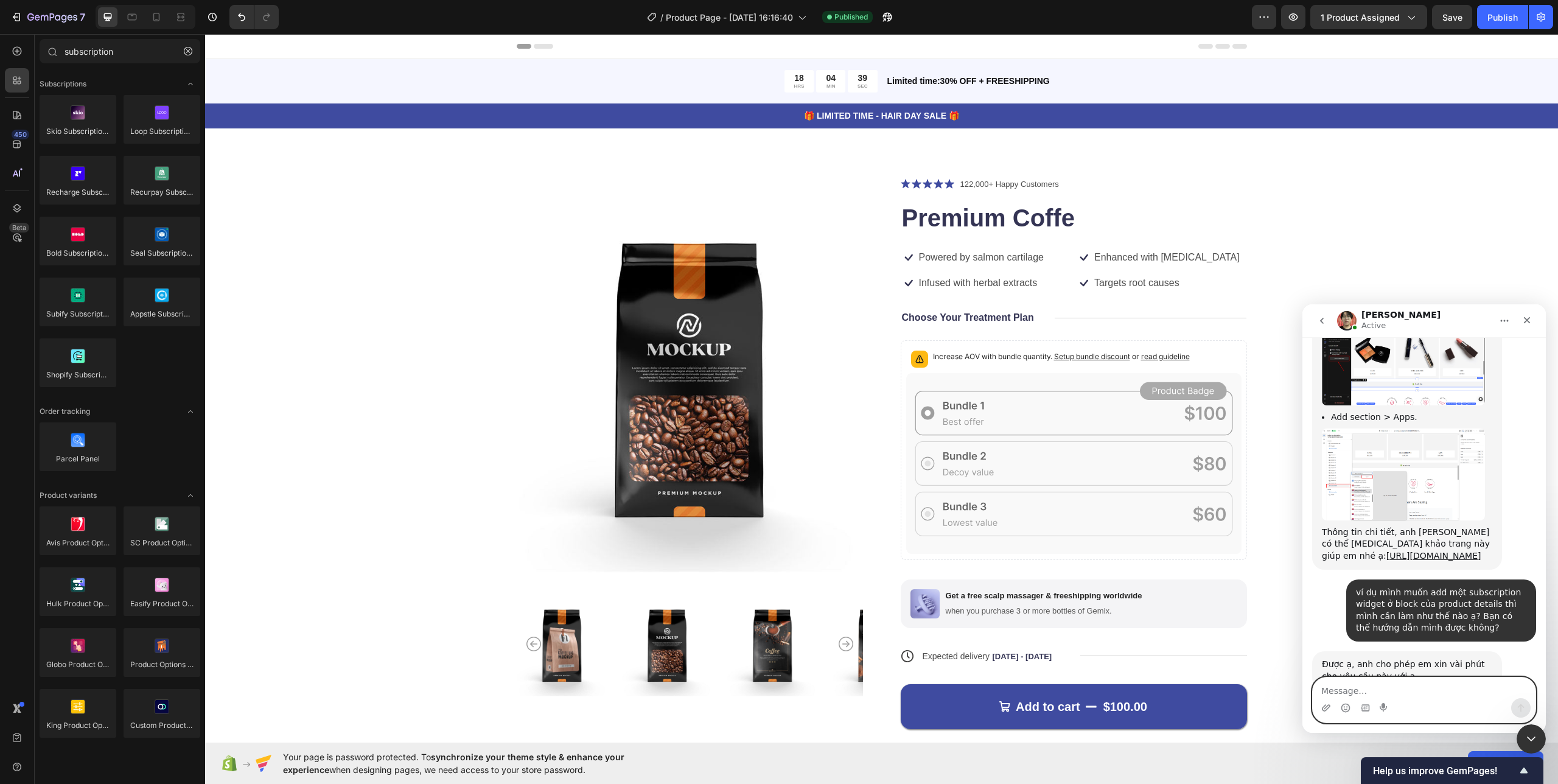
scroll to position [910, 0]
